Goal: Find specific page/section: Find specific page/section

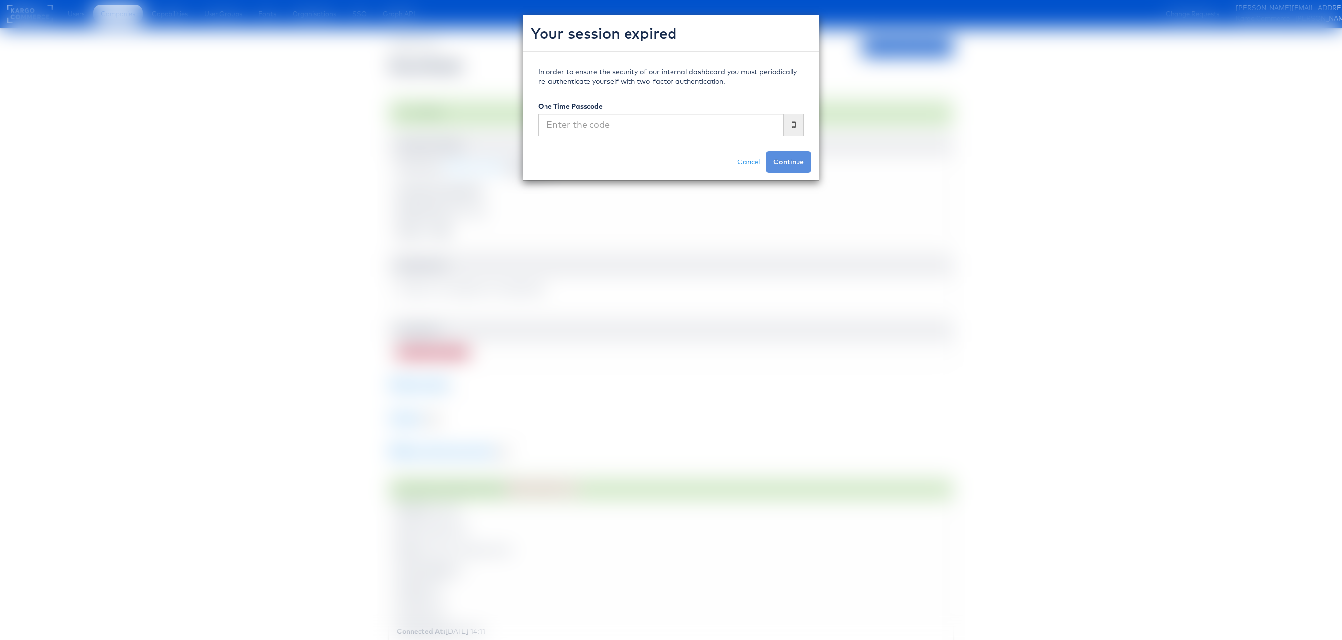
scroll to position [1851, 0]
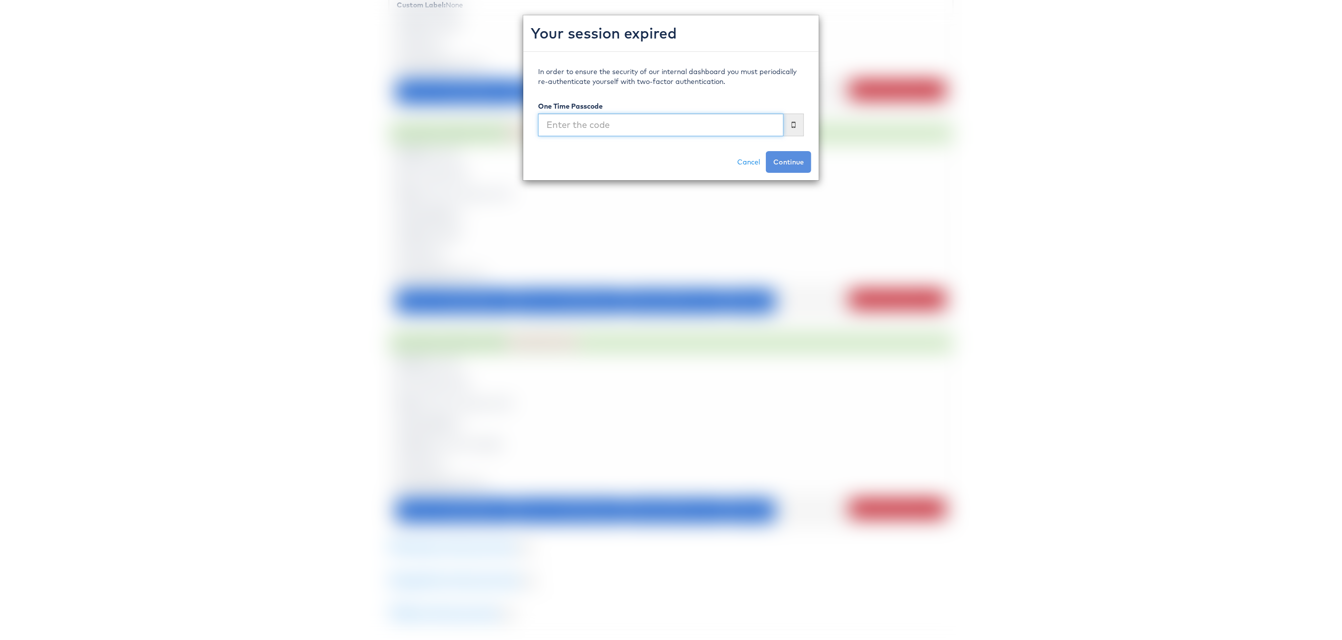
click at [704, 129] on input "text" at bounding box center [660, 125] width 245 height 23
type input "115210"
click at [766, 151] on button "Continue" at bounding box center [788, 162] width 45 height 22
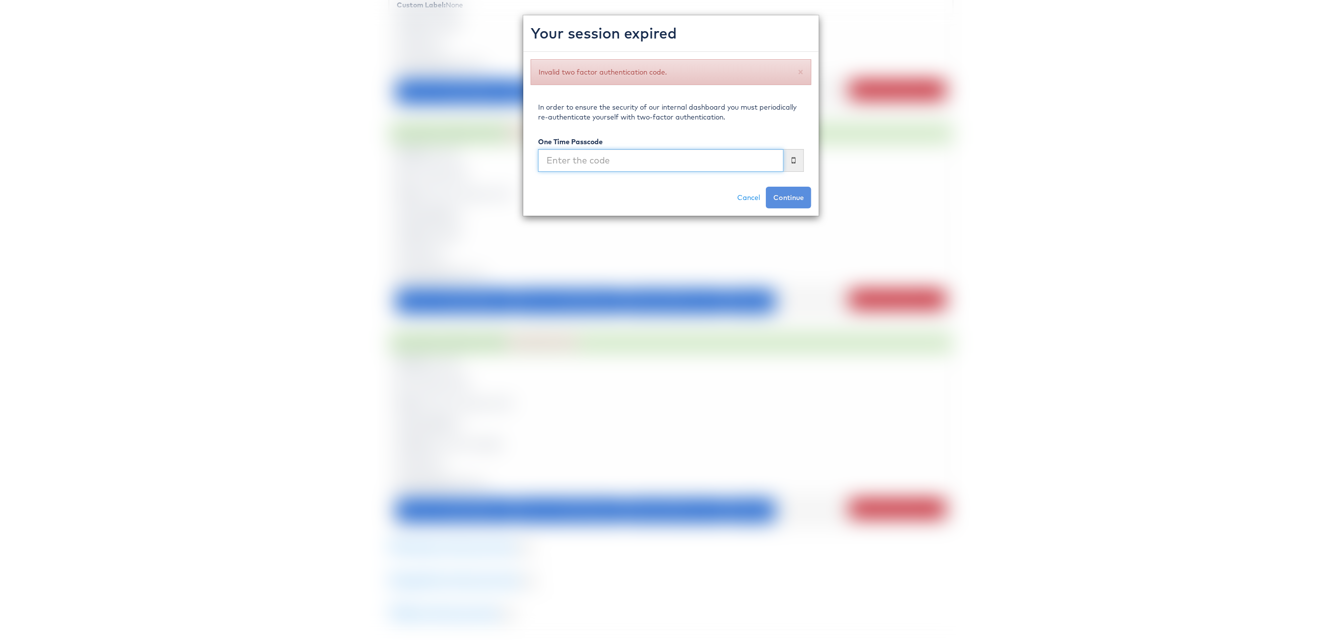
click at [602, 153] on input "text" at bounding box center [660, 160] width 245 height 23
type input "574947"
click at [766, 187] on button "Continue" at bounding box center [788, 198] width 45 height 22
click at [750, 195] on link "Cancel" at bounding box center [748, 198] width 35 height 22
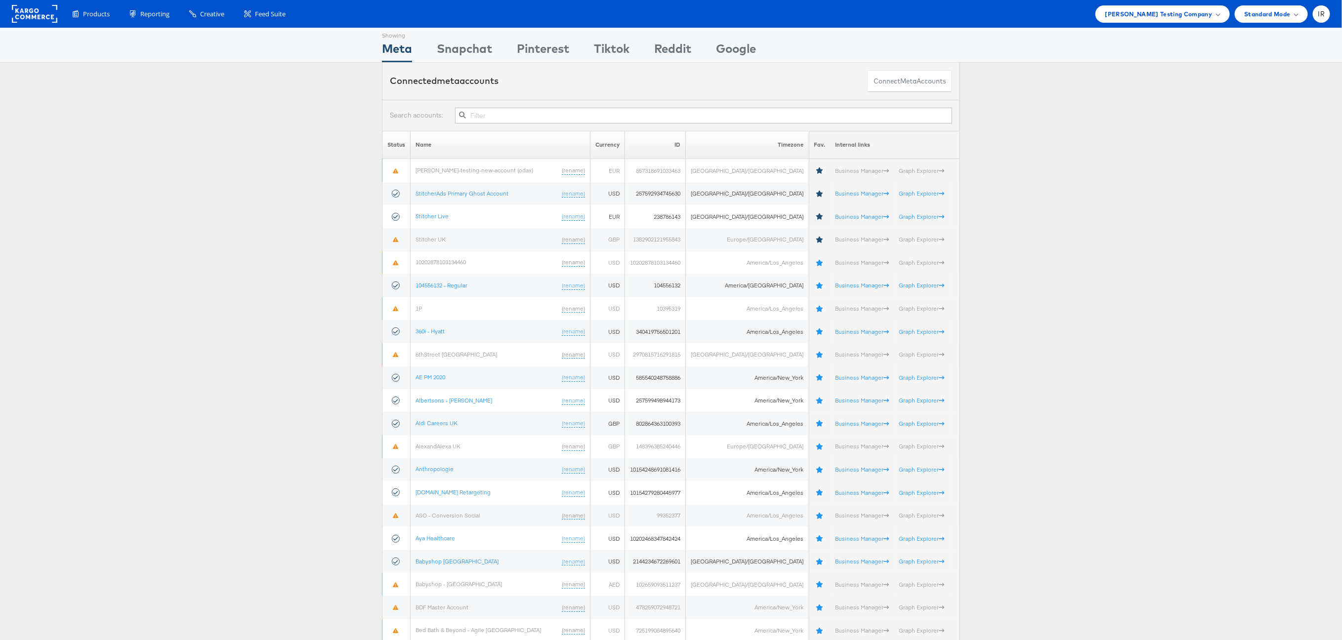
scroll to position [0, 0]
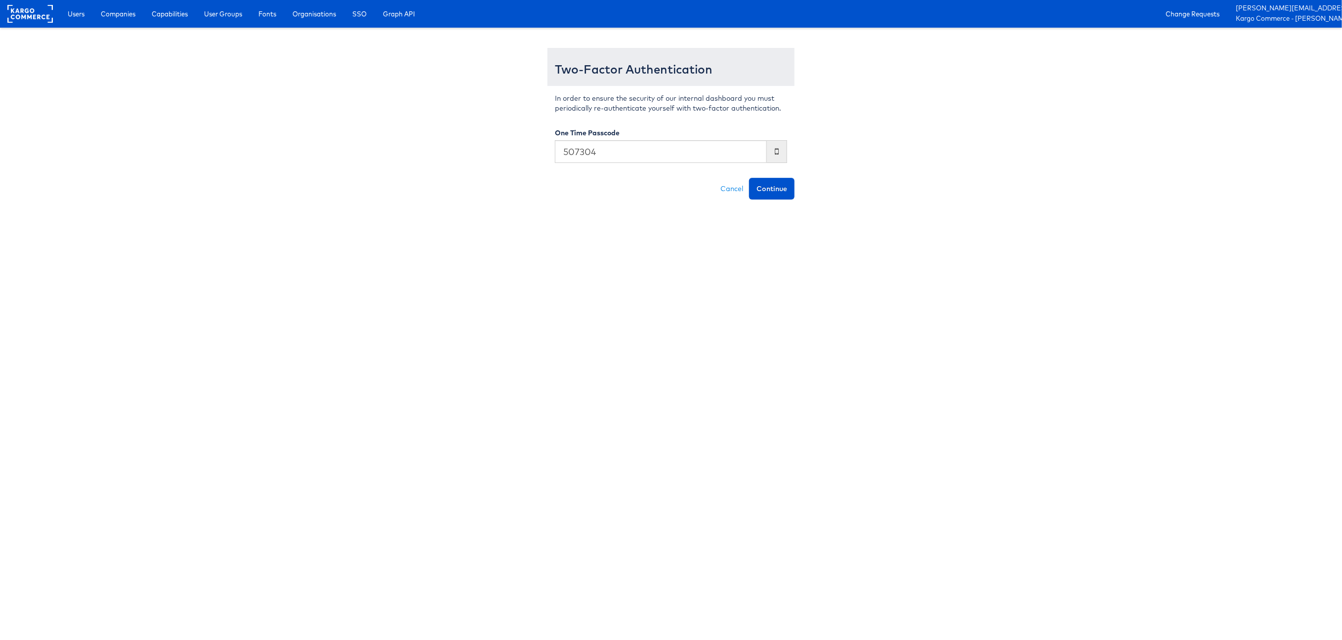
type input "507304"
click at [749, 178] on button "Continue" at bounding box center [771, 189] width 45 height 22
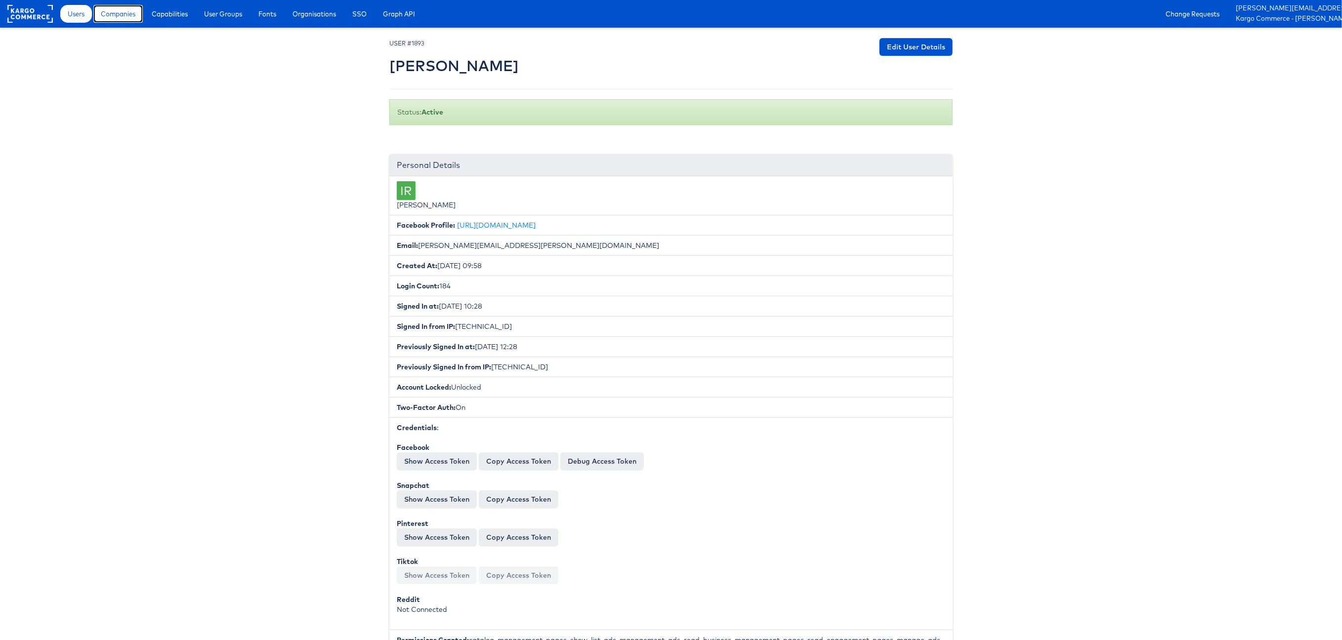
click at [126, 15] on span "Companies" at bounding box center [118, 14] width 35 height 10
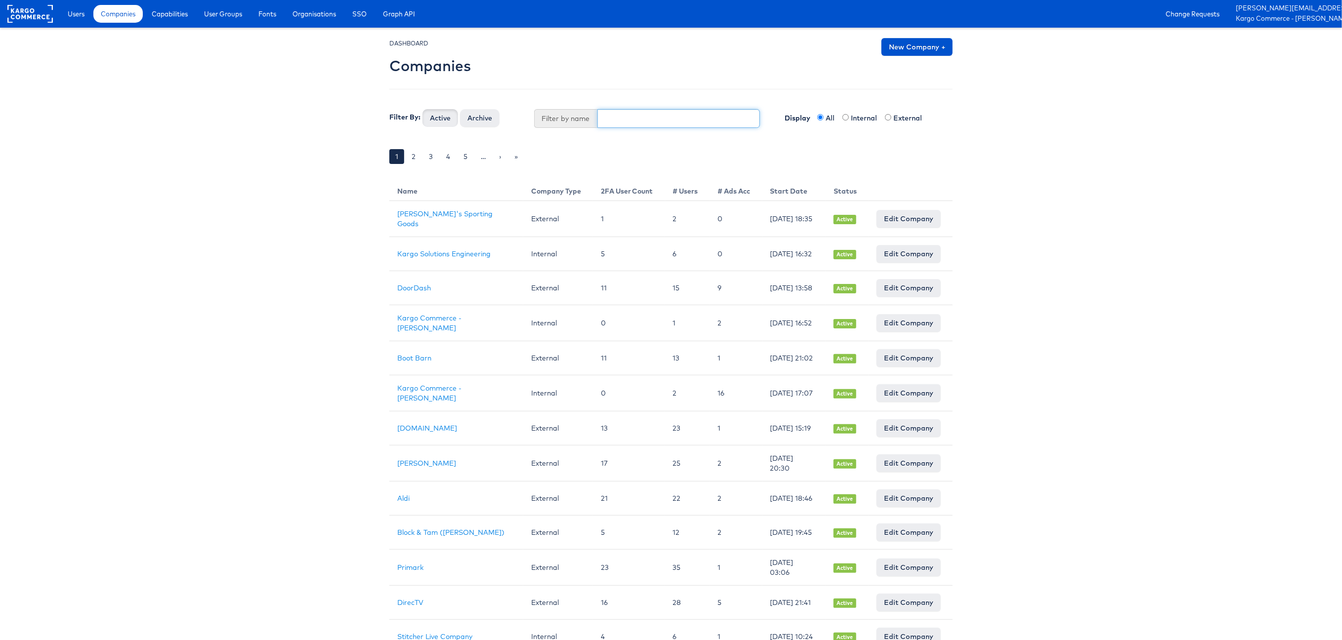
click at [612, 122] on input "text" at bounding box center [678, 118] width 163 height 19
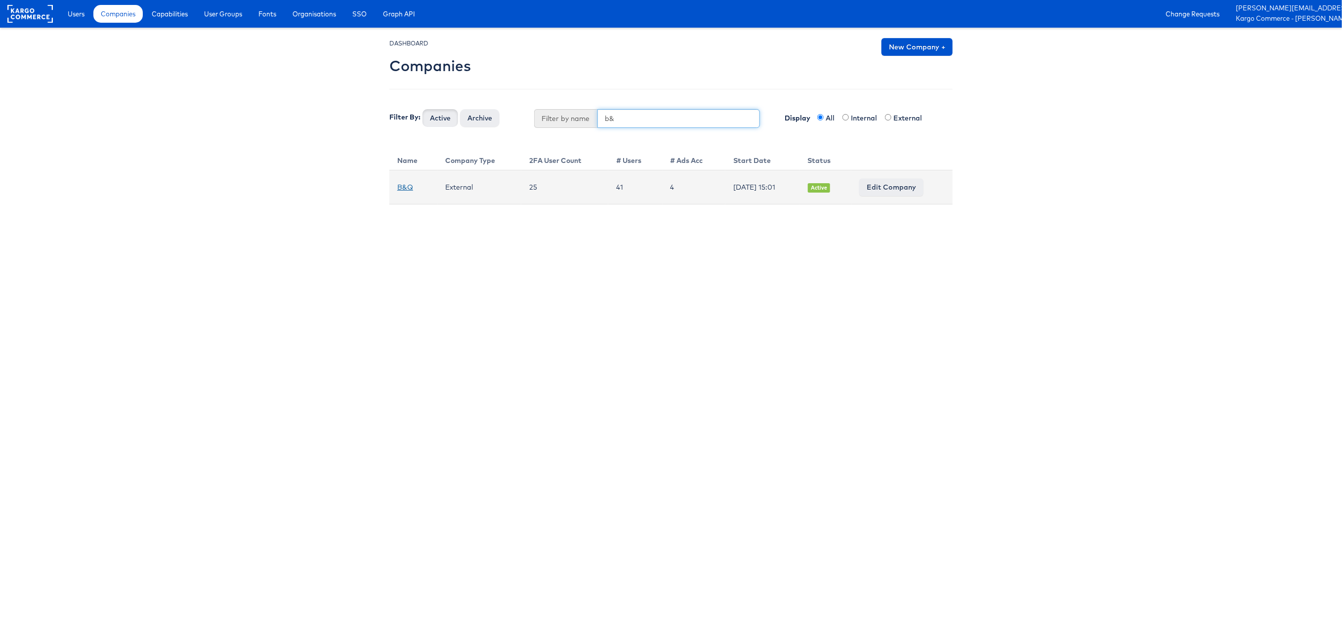
type input "b&"
click at [405, 188] on link "B&Q" at bounding box center [405, 187] width 16 height 9
